Goal: Find specific page/section: Find specific page/section

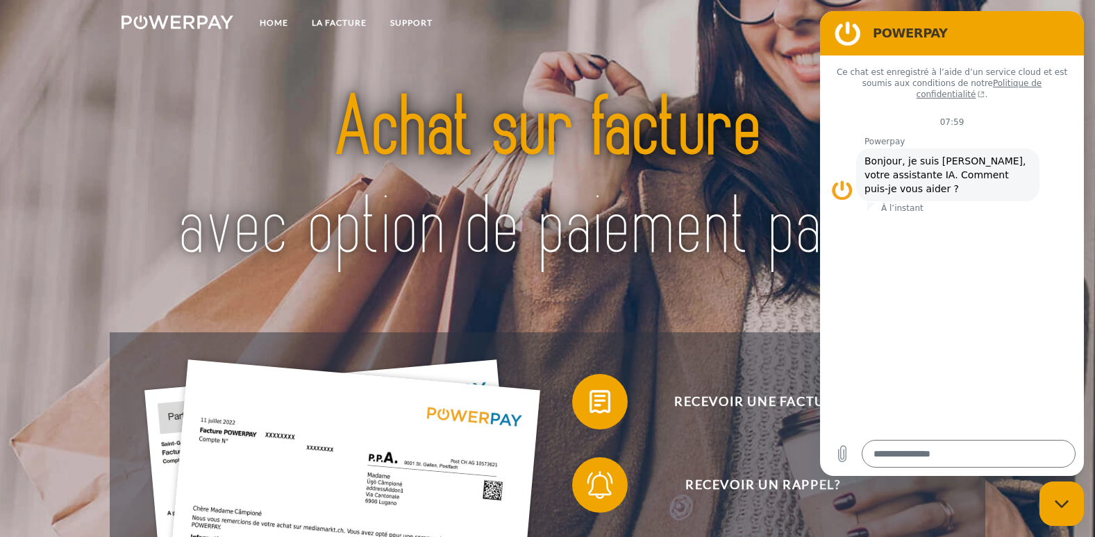
click at [849, 33] on figure at bounding box center [848, 33] width 28 height 28
click at [846, 179] on figure at bounding box center [842, 190] width 22 height 22
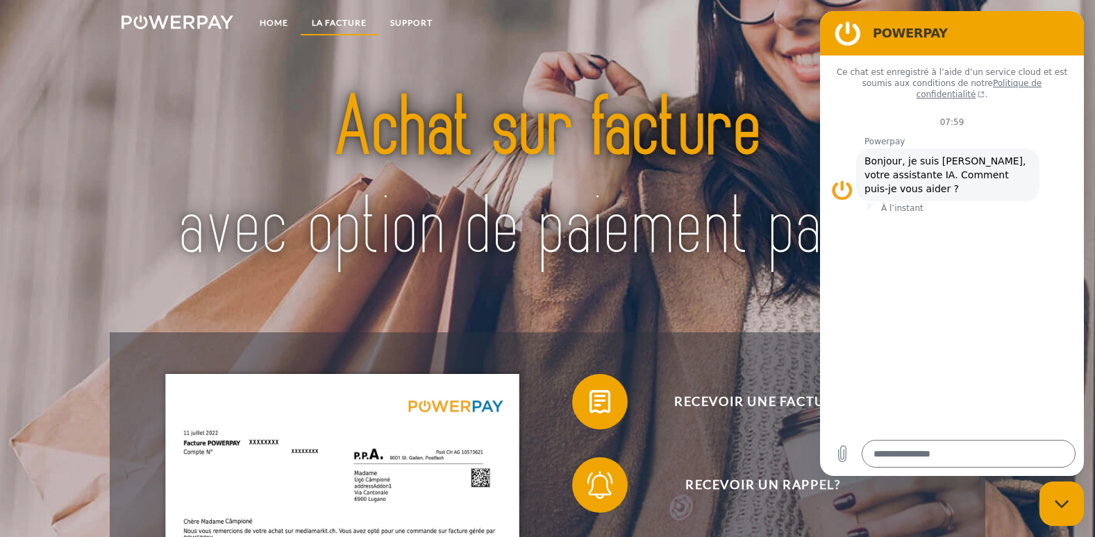
click at [352, 27] on link "LA FACTURE" at bounding box center [339, 22] width 78 height 25
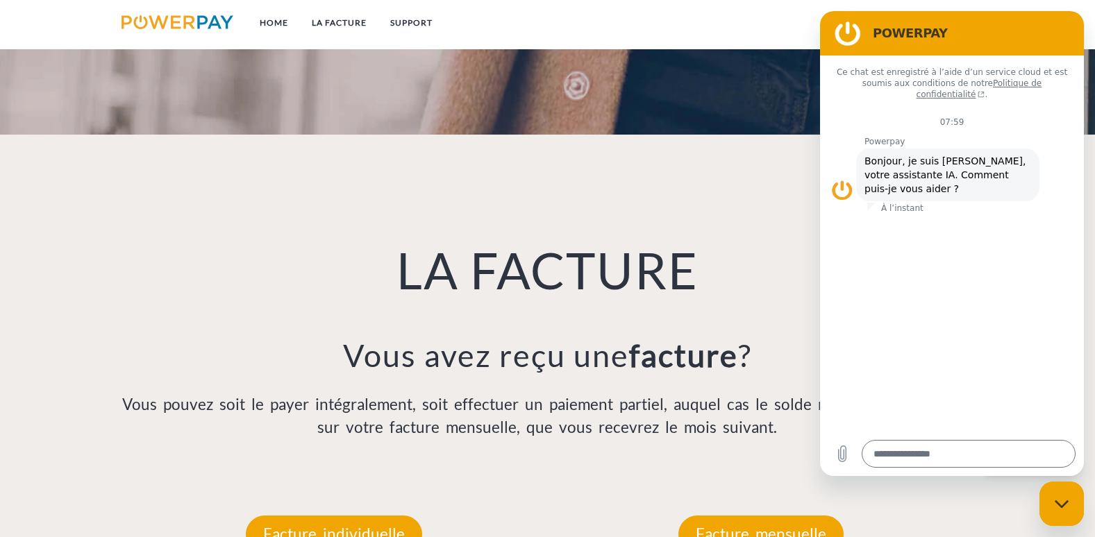
scroll to position [987, 0]
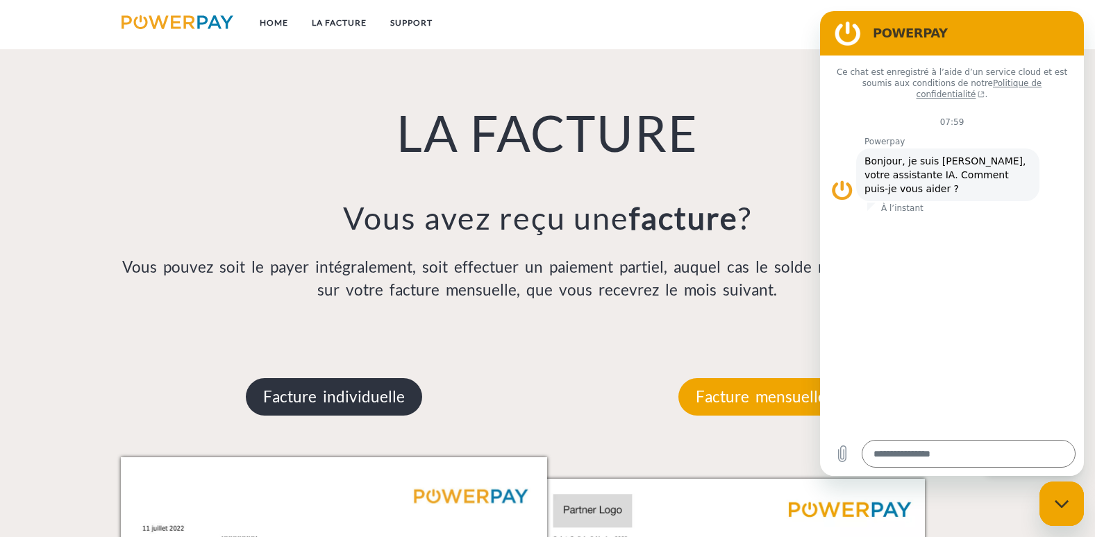
click at [385, 405] on p "Facture individuelle" at bounding box center [334, 396] width 176 height 37
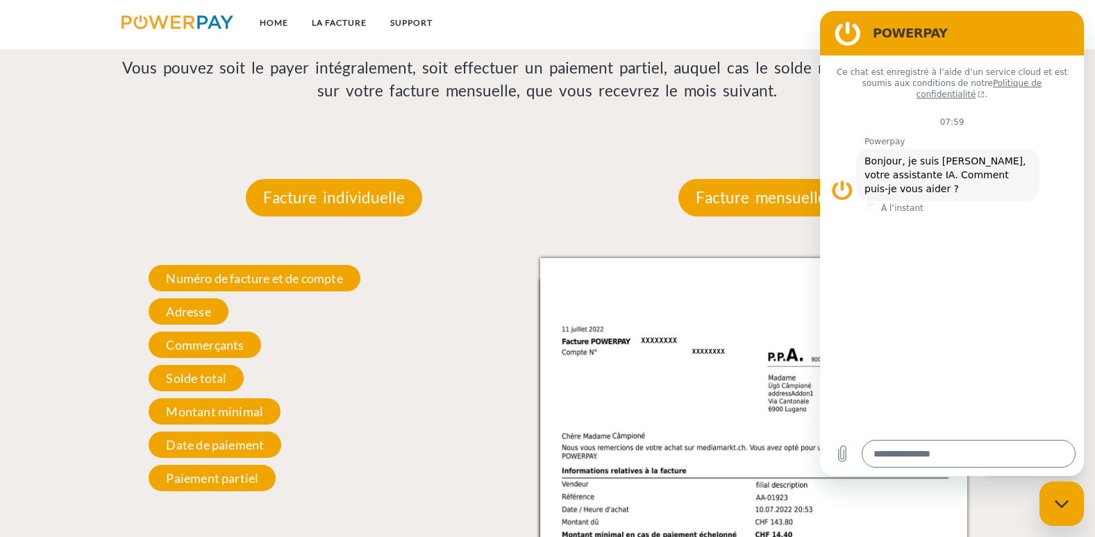
scroll to position [1264, 0]
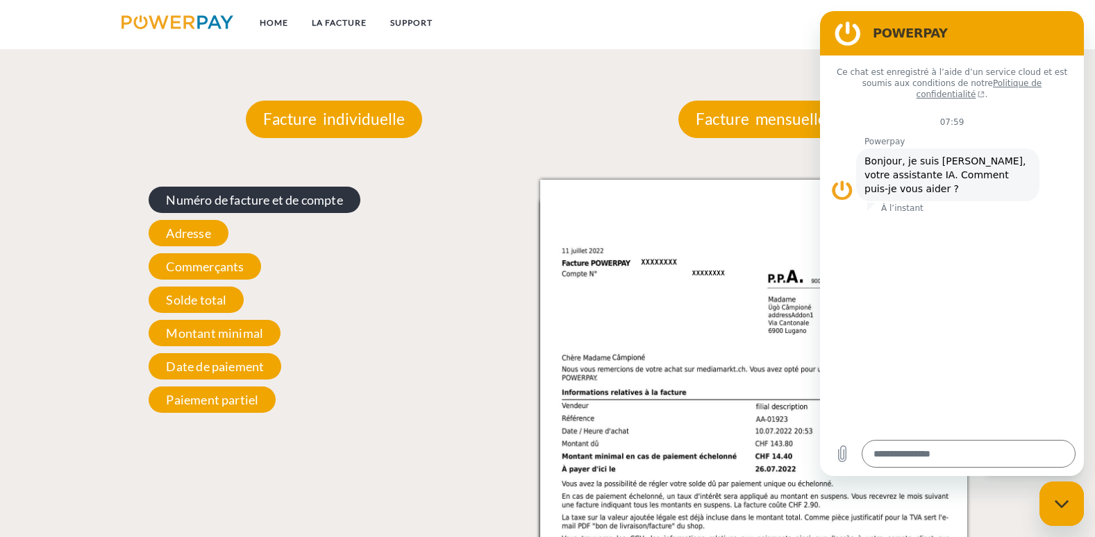
click at [312, 199] on span "Numéro de facture et de compte" at bounding box center [254, 200] width 211 height 26
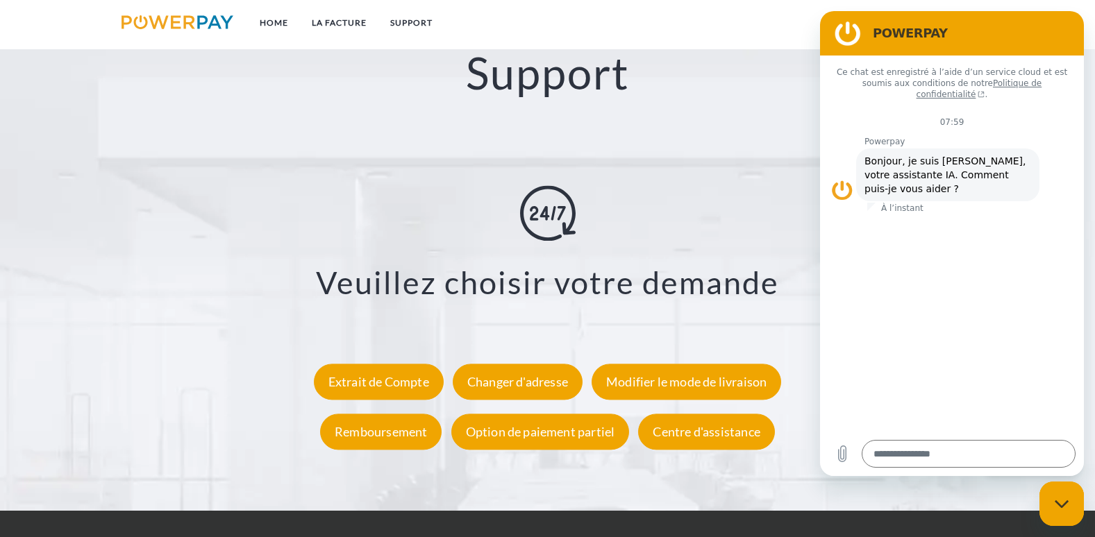
scroll to position [2583, 0]
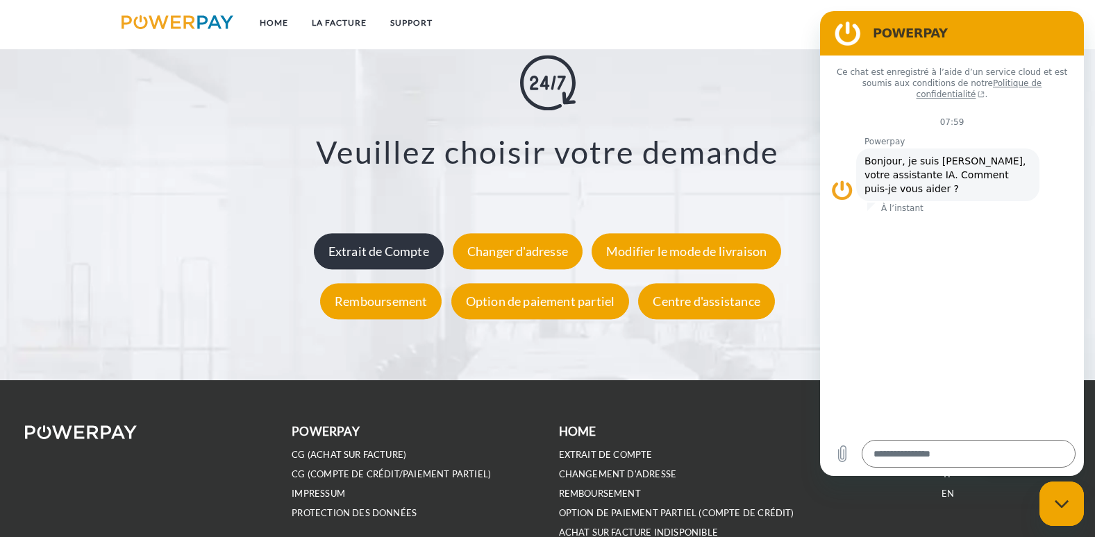
click at [384, 256] on div "Extrait de Compte" at bounding box center [379, 251] width 130 height 36
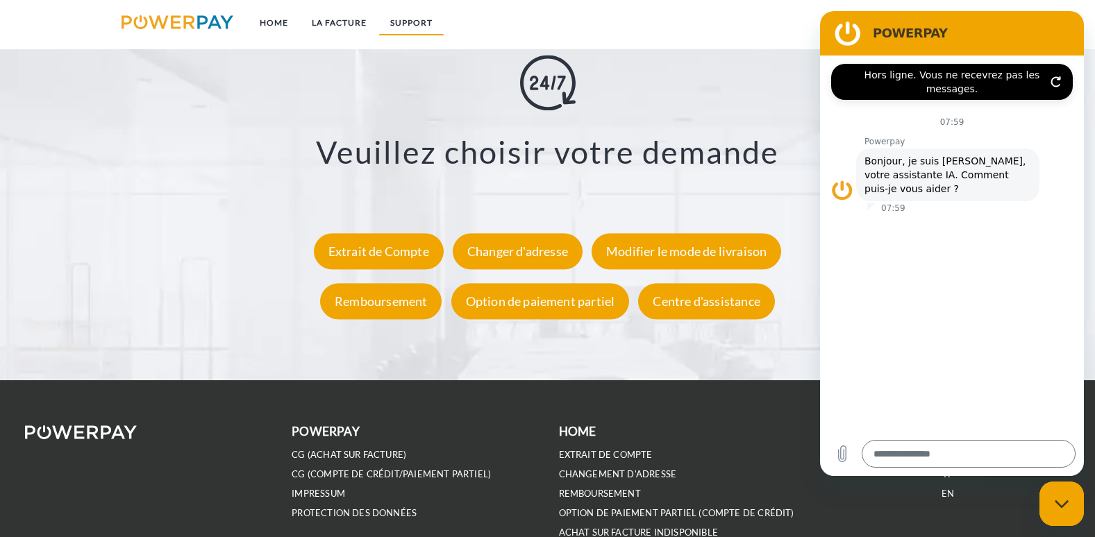
click at [415, 24] on link "Support" at bounding box center [411, 22] width 66 height 25
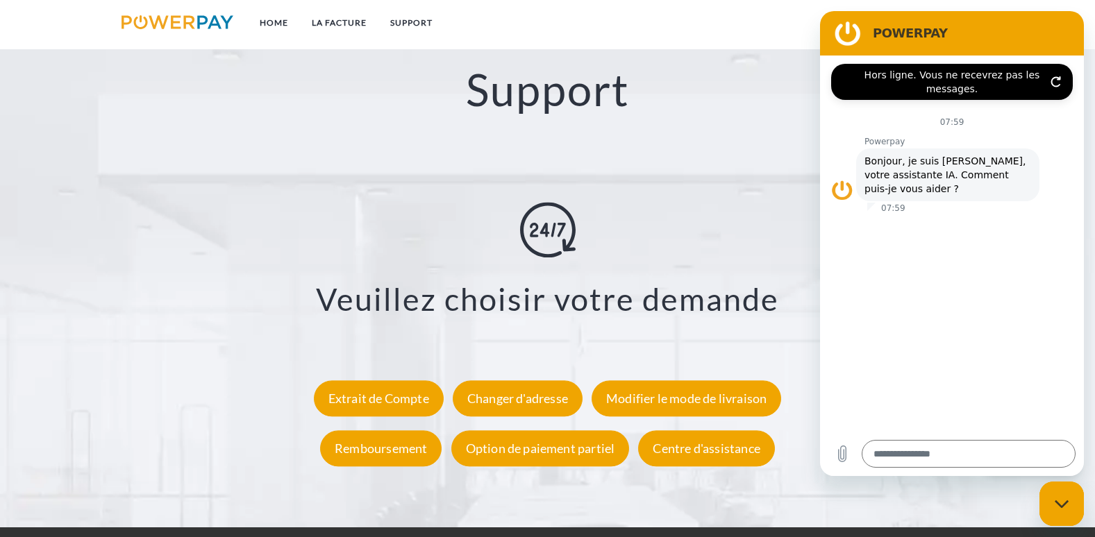
scroll to position [2431, 0]
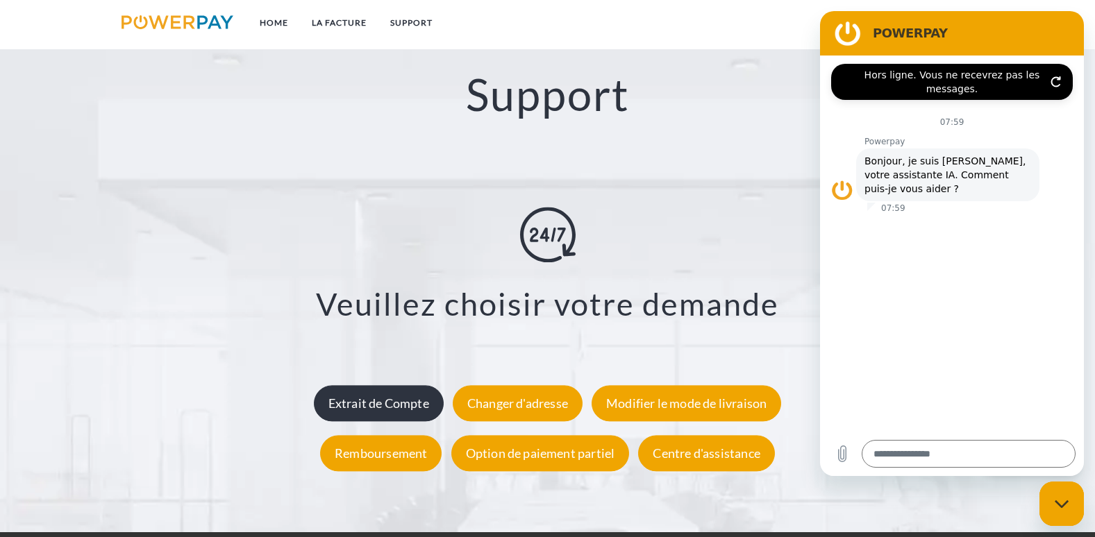
click at [406, 403] on div "Extrait de Compte" at bounding box center [379, 403] width 130 height 36
type textarea "*"
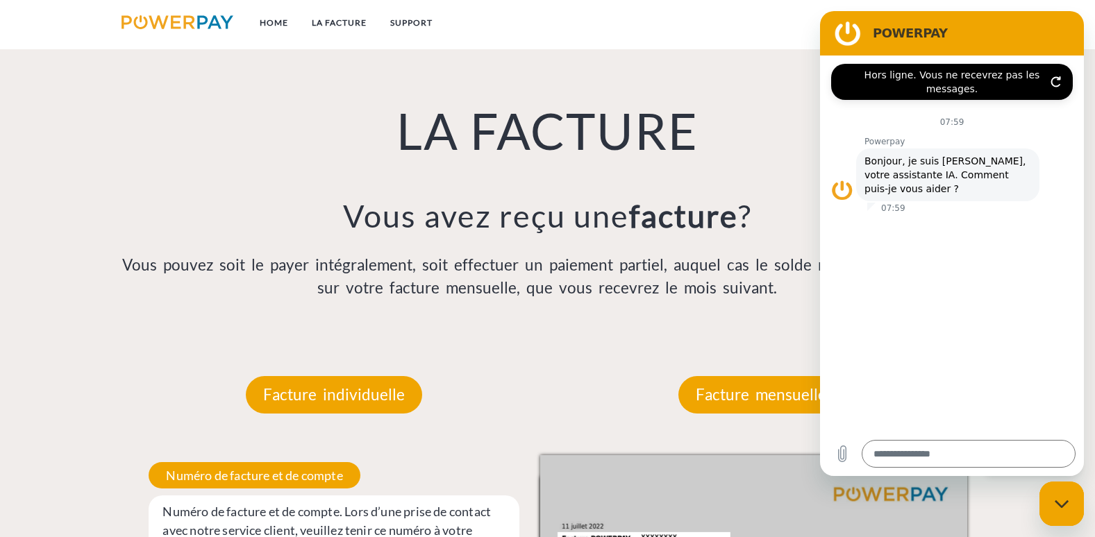
scroll to position [987, 0]
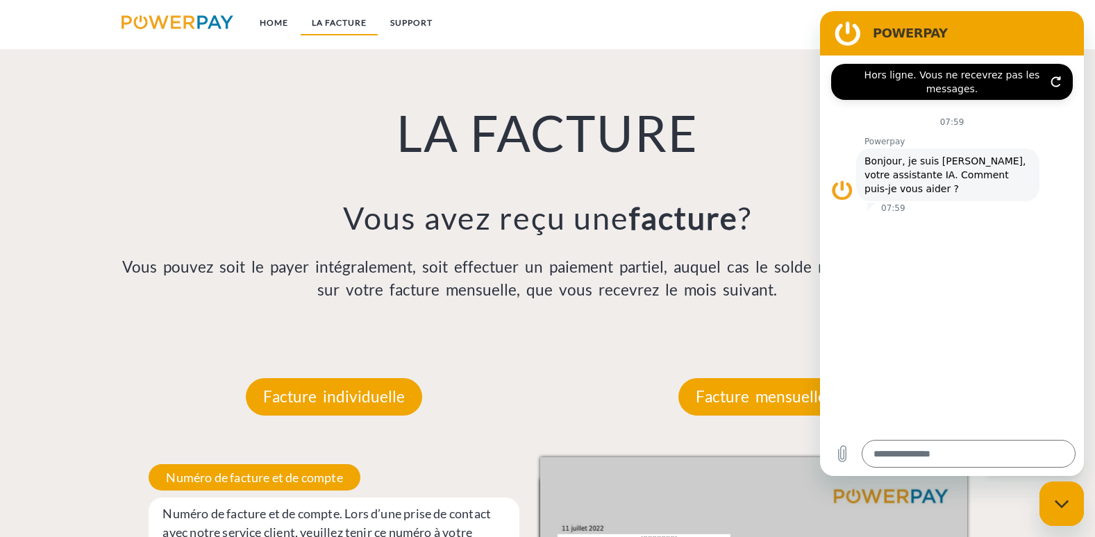
click at [337, 19] on link "LA FACTURE" at bounding box center [339, 22] width 78 height 25
click at [410, 24] on link "Support" at bounding box center [411, 22] width 66 height 25
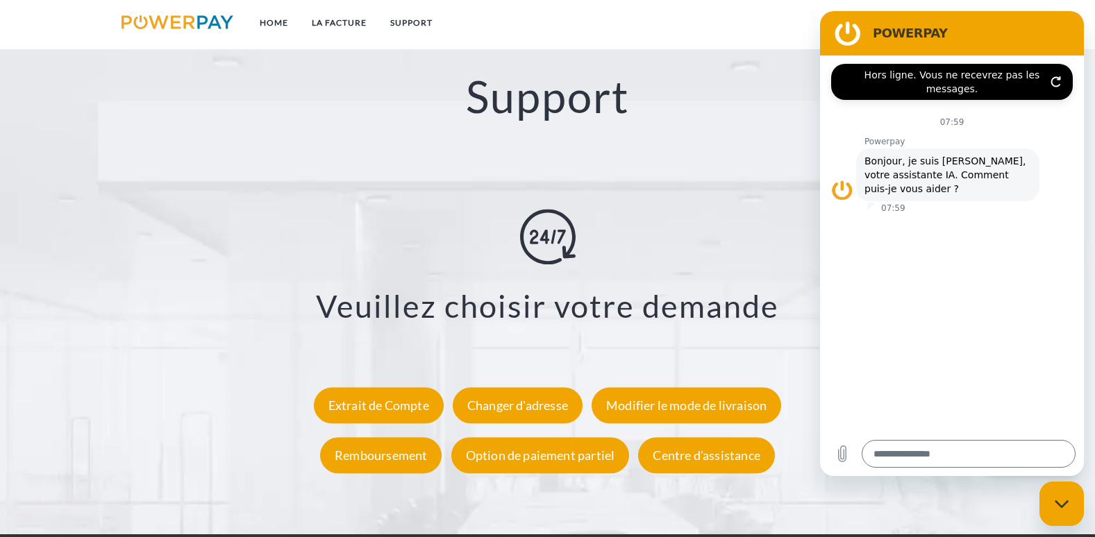
scroll to position [2431, 0]
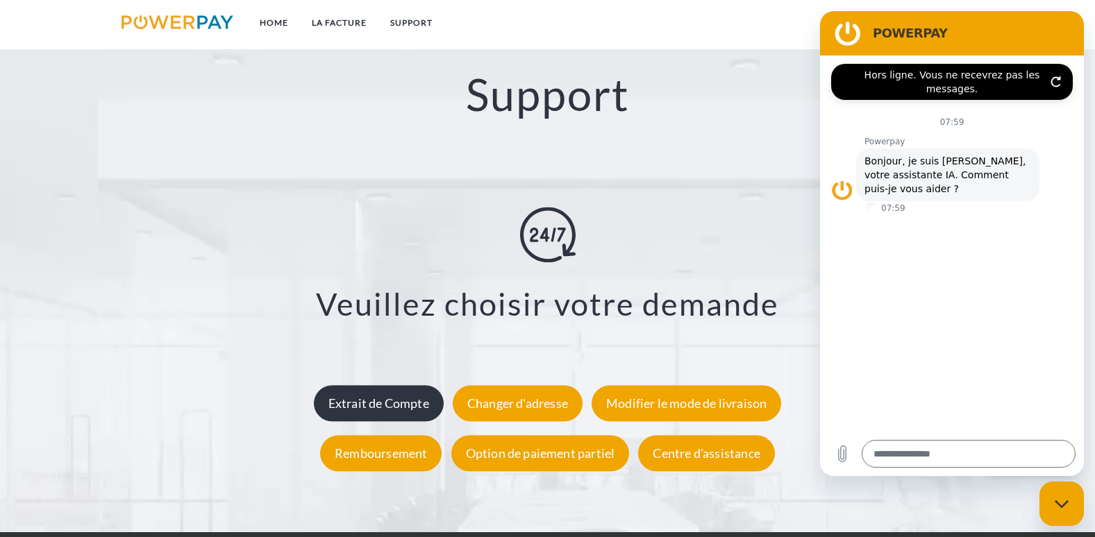
click at [435, 410] on div "Extrait de Compte" at bounding box center [379, 403] width 130 height 36
